Goal: Transaction & Acquisition: Purchase product/service

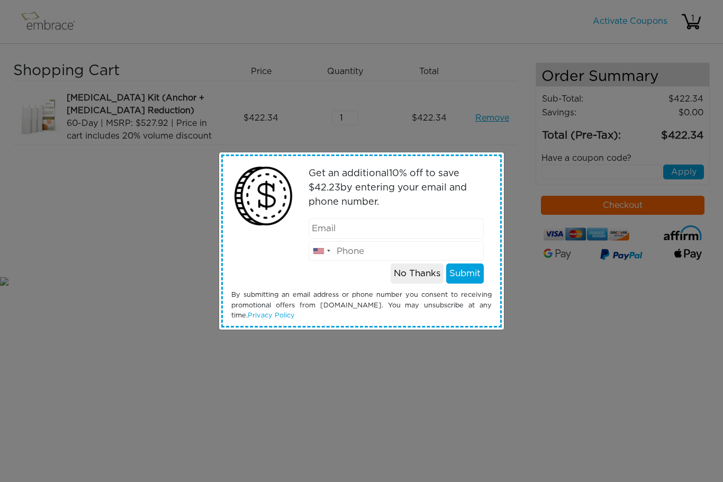
click at [415, 274] on button "No Thanks" at bounding box center [417, 274] width 53 height 20
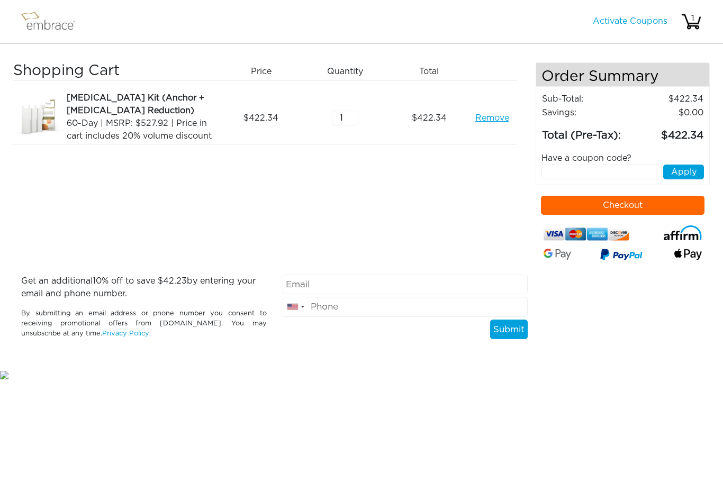
click at [624, 173] on input "text" at bounding box center [602, 172] width 120 height 15
type input "15offcart"
click at [690, 169] on button "Apply" at bounding box center [683, 172] width 41 height 15
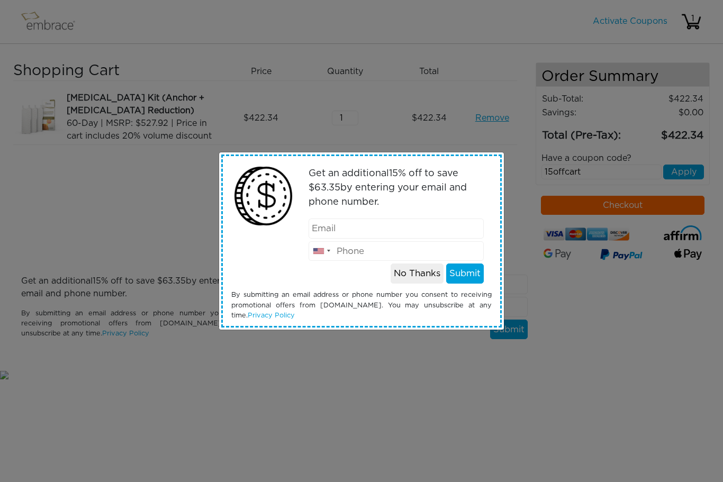
click at [365, 230] on input "email" at bounding box center [397, 229] width 176 height 20
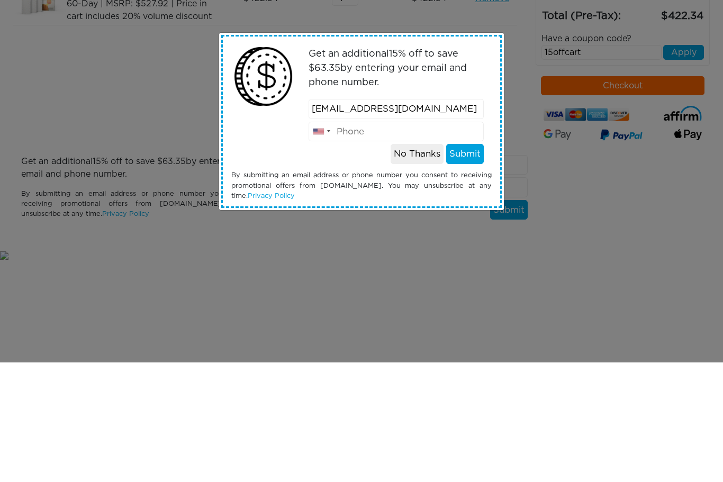
type input "shaneyrae@charter.net"
click at [351, 241] on input "tel" at bounding box center [397, 251] width 176 height 20
type input "7346463653"
click at [467, 264] on button "Submit" at bounding box center [465, 274] width 38 height 20
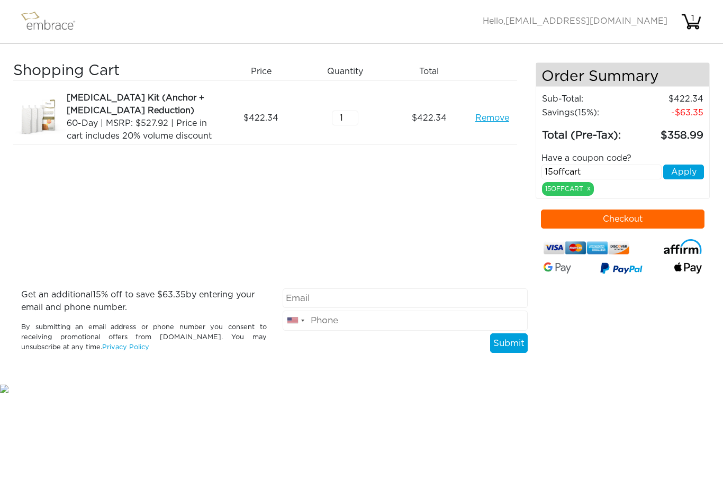
click at [686, 170] on button "Apply" at bounding box center [683, 172] width 41 height 15
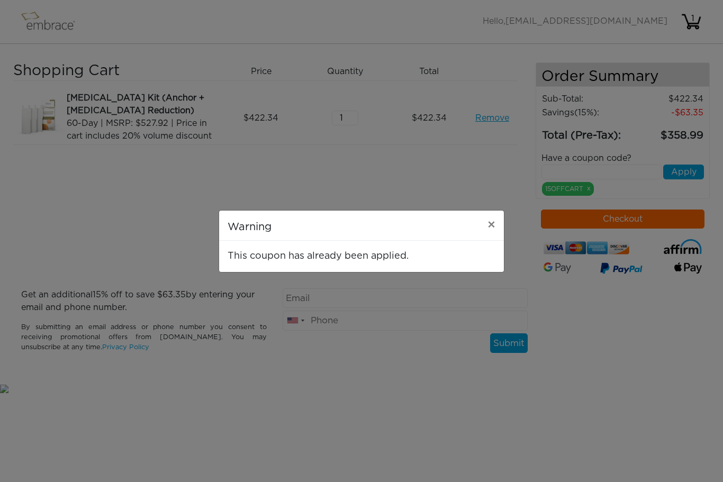
click at [489, 222] on span "×" at bounding box center [492, 225] width 8 height 13
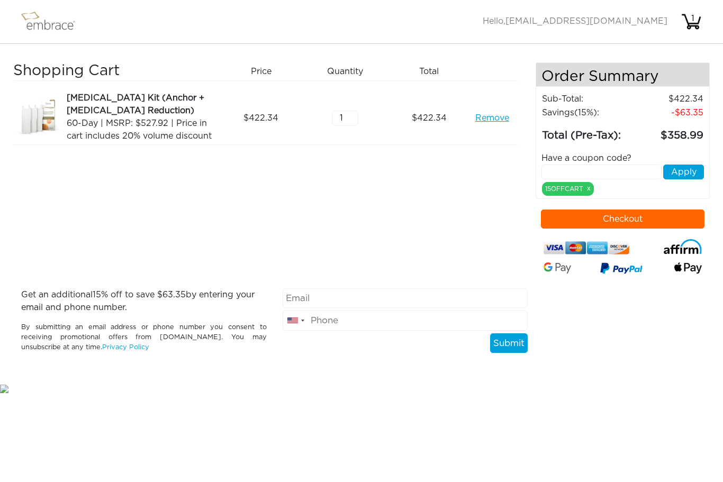
click at [649, 221] on button "Checkout" at bounding box center [623, 219] width 164 height 19
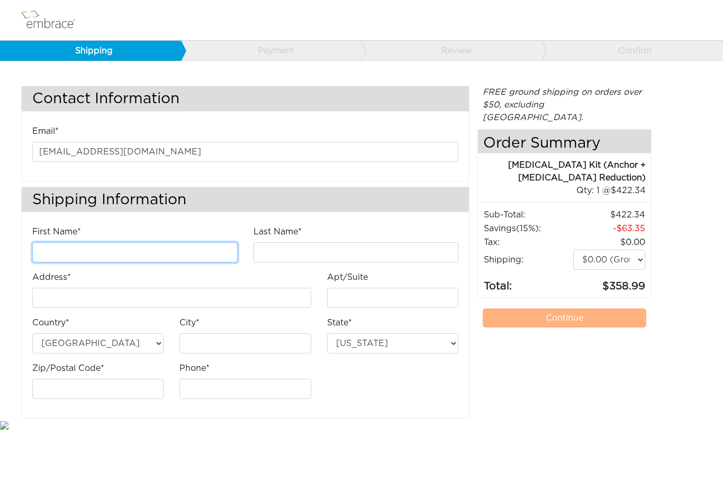
click at [152, 250] on input "First Name*" at bounding box center [134, 252] width 205 height 20
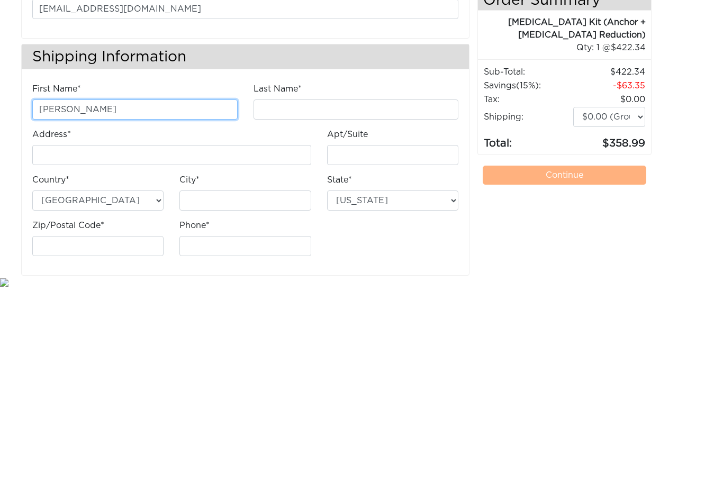
type input "Shaney"
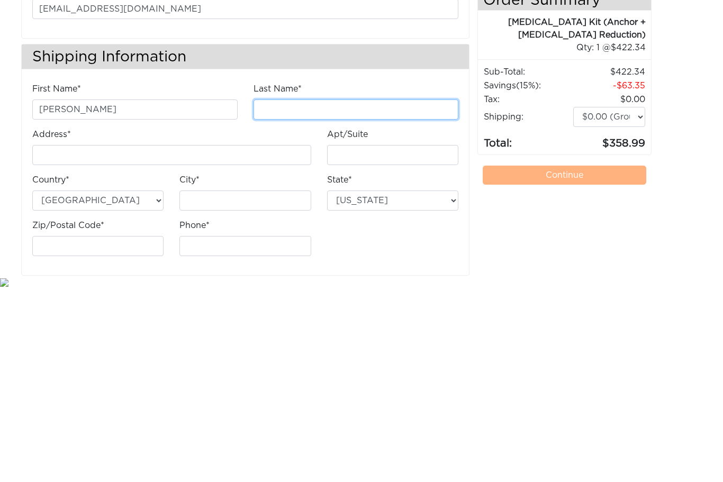
click at [294, 242] on input "Last Name*" at bounding box center [356, 252] width 205 height 20
type input "Pape"
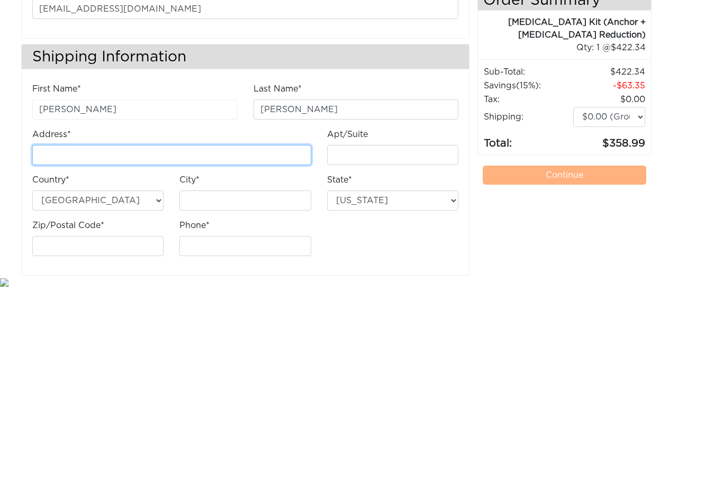
click at [107, 288] on input "Address*" at bounding box center [171, 298] width 279 height 20
type input "[STREET_ADDRESS]"
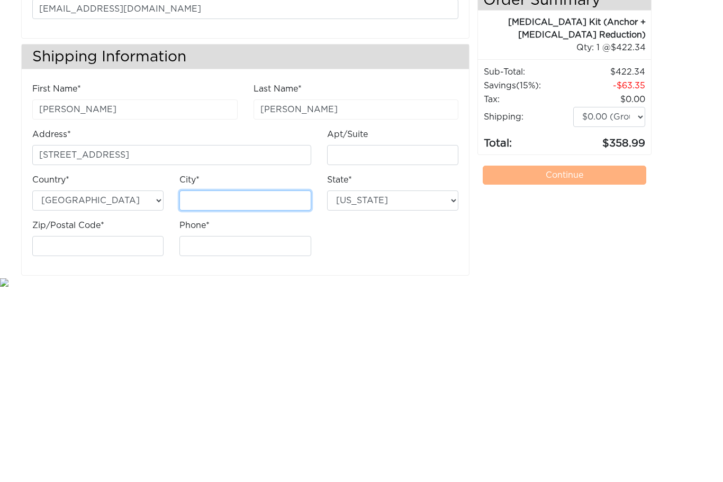
click at [208, 334] on input "City*" at bounding box center [244, 344] width 131 height 20
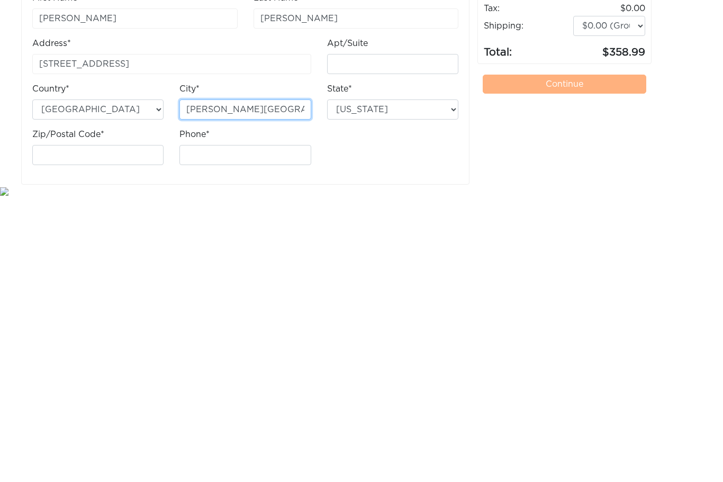
type input "Whitmore Lake"
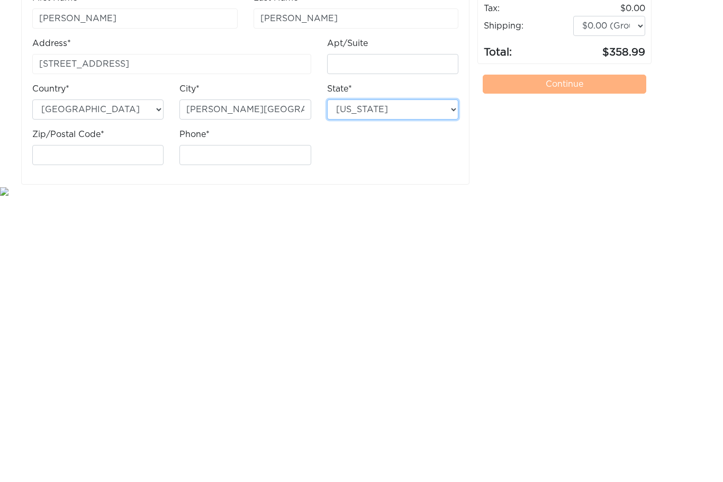
click at [446, 334] on select "Alabama Alaska Arizona Arkansas California Colorado Connecticut District of Col…" at bounding box center [392, 344] width 131 height 20
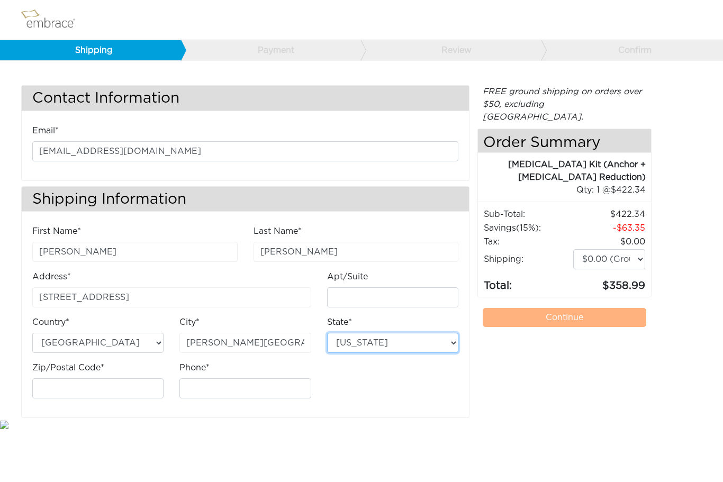
select select "MI"
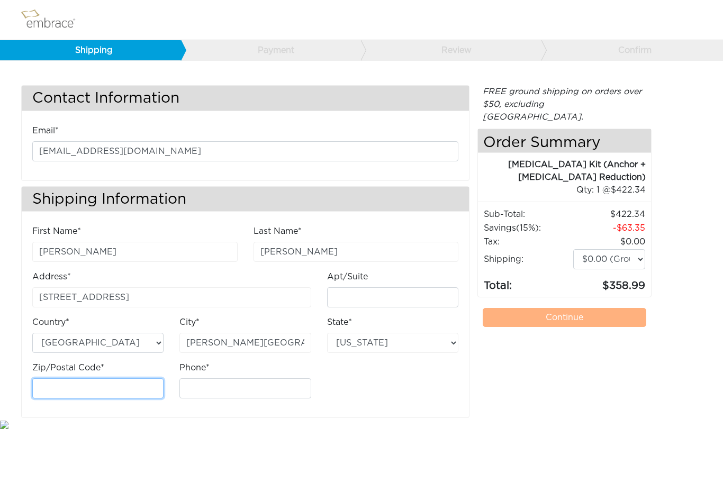
click at [113, 384] on input "Zip/Postal Code*" at bounding box center [97, 389] width 131 height 20
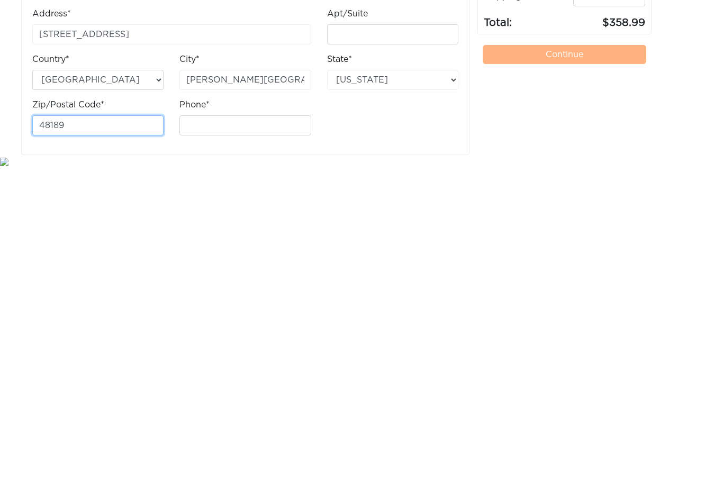
type input "48189"
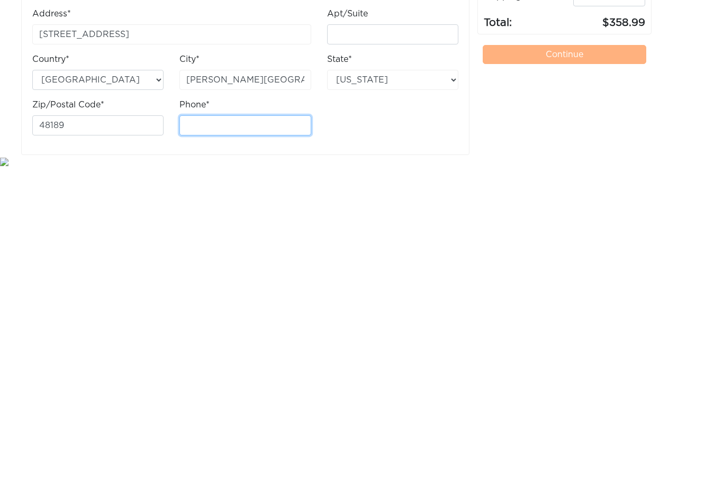
click at [226, 379] on input "Phone*" at bounding box center [244, 389] width 131 height 20
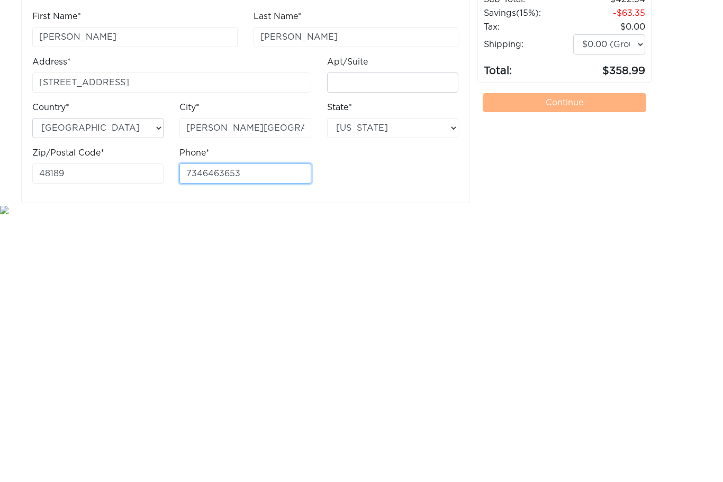
type input "7346463653"
click at [568, 309] on link "Continue" at bounding box center [565, 318] width 164 height 19
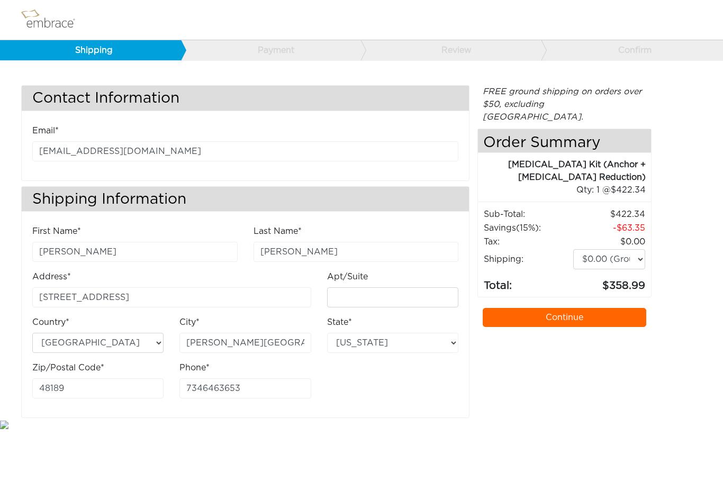
click at [572, 309] on link "Continue" at bounding box center [565, 318] width 164 height 19
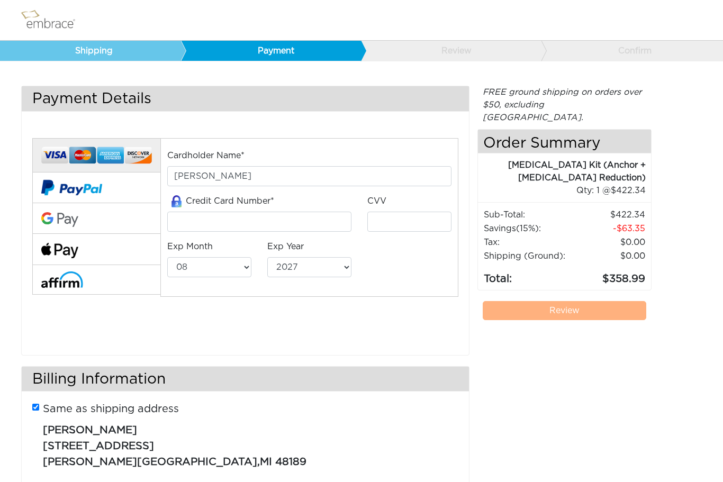
select select "8"
select select "2027"
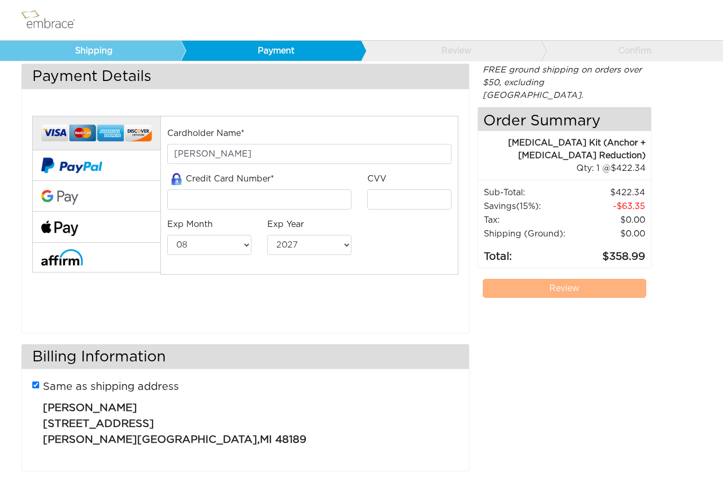
scroll to position [22, 0]
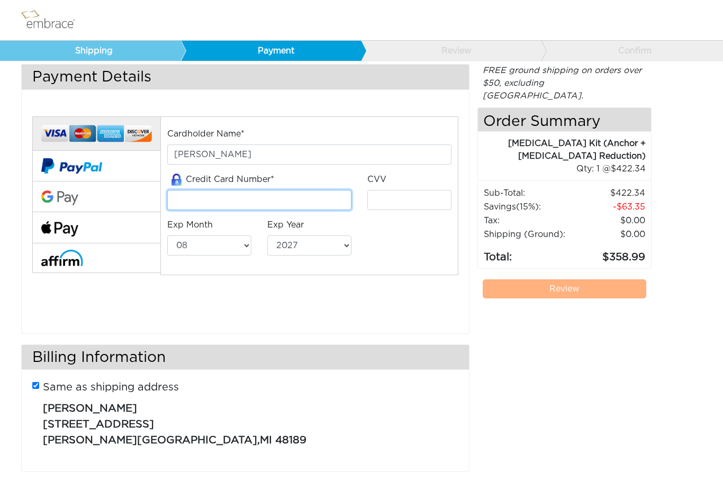
click at [205, 202] on input "tel" at bounding box center [259, 200] width 184 height 20
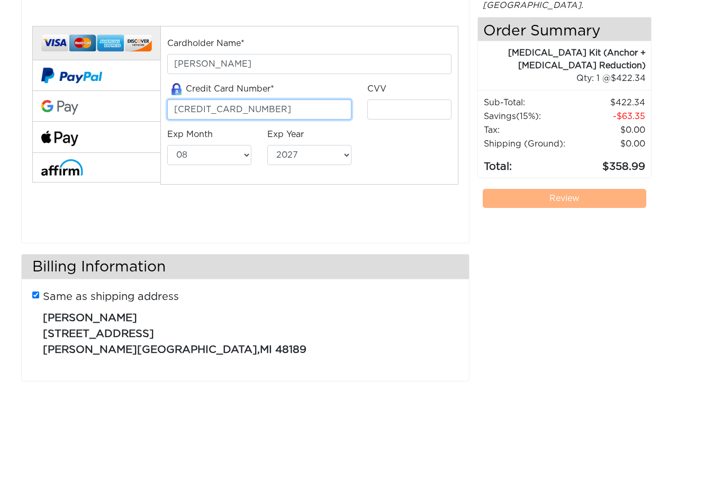
type input "4400663391855072"
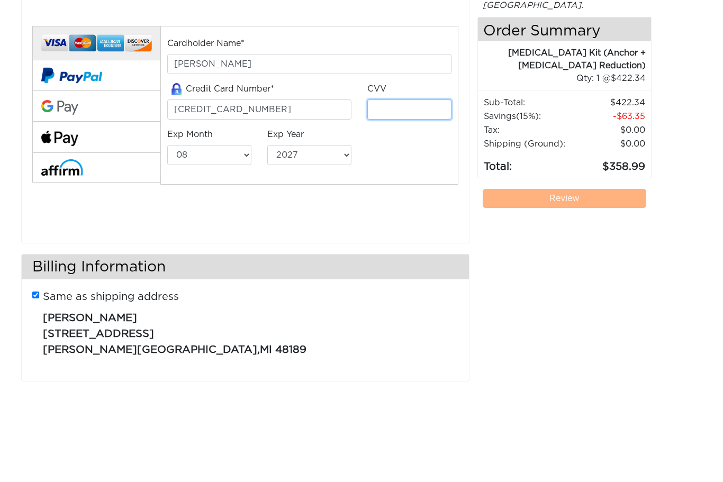
click at [393, 190] on input "tel" at bounding box center [409, 200] width 84 height 20
type input "780"
click at [229, 236] on select "01 02 03 04 05 06 07 08 09 10 11 12" at bounding box center [209, 246] width 84 height 20
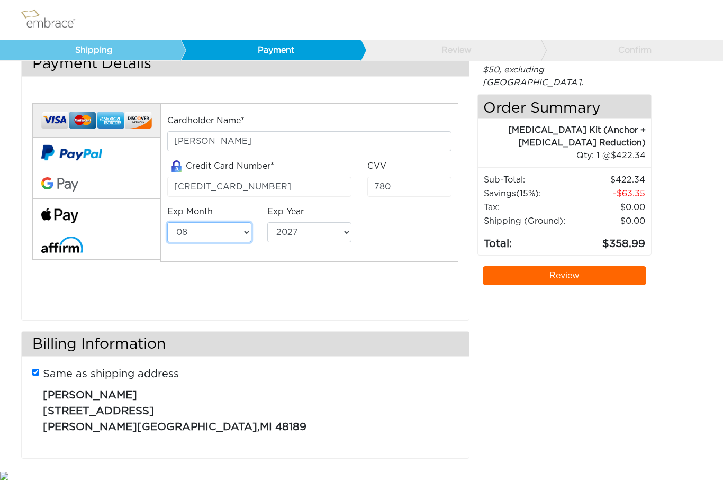
select select "5"
click at [339, 236] on select "2025 2026 2027 2028 2029 2030 2031 2032 2033 2034 2035 2036 2037 2038 2039" at bounding box center [309, 233] width 84 height 20
select select "2030"
click at [578, 267] on link "Review" at bounding box center [565, 276] width 164 height 19
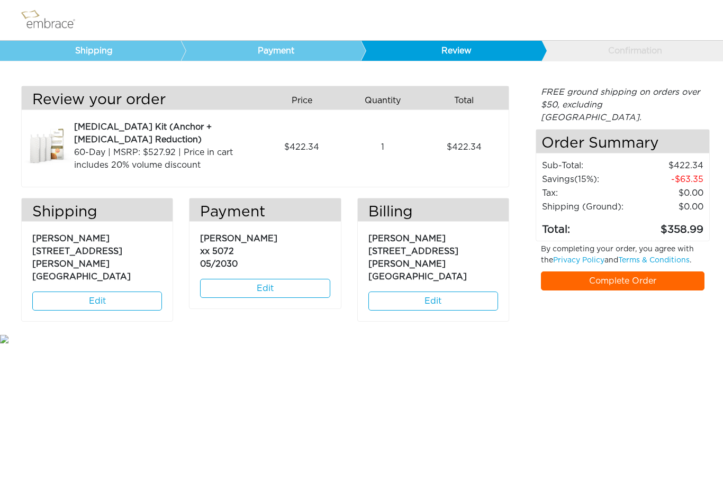
click at [614, 272] on link "Complete Order" at bounding box center [623, 281] width 164 height 19
